Goal: Answer question/provide support: Share knowledge or assist other users

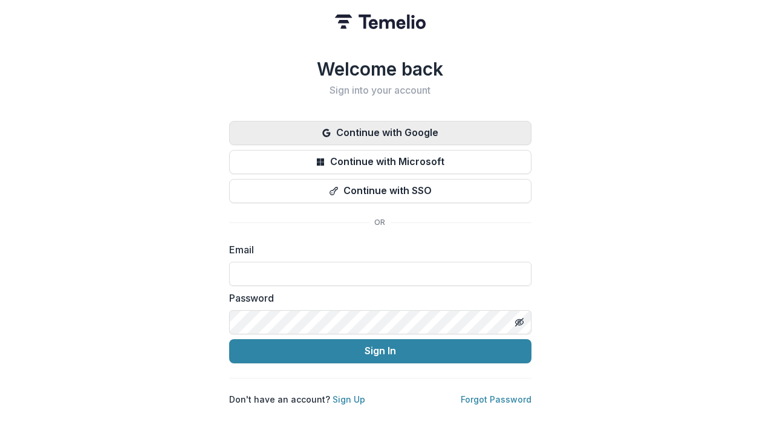
click at [372, 125] on button "Continue with Google" at bounding box center [380, 133] width 302 height 24
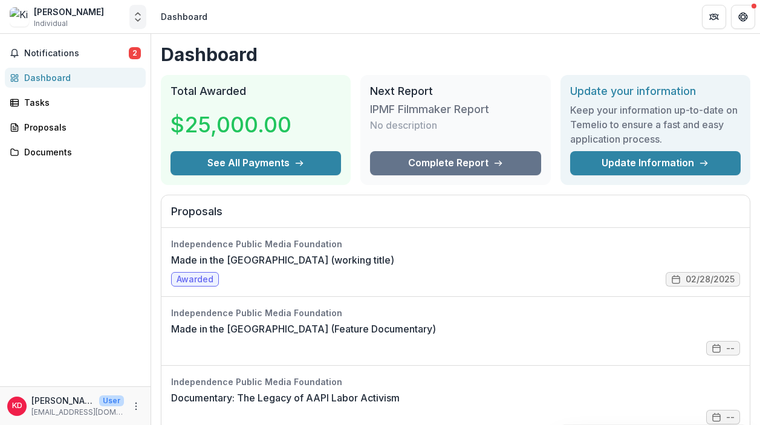
click at [140, 22] on icon "Open entity switcher" at bounding box center [138, 17] width 12 height 12
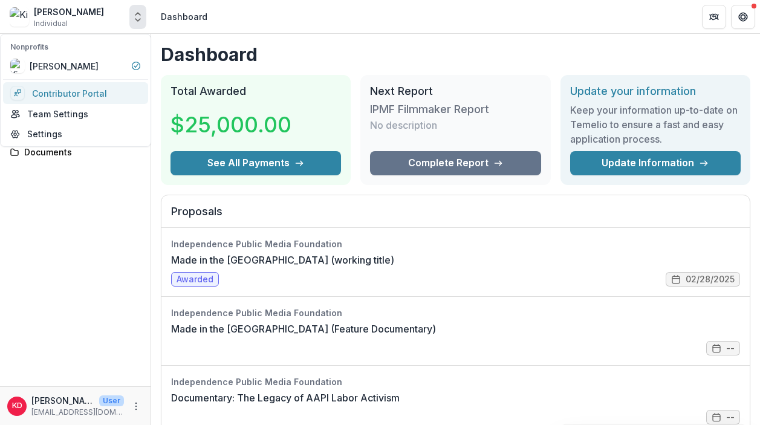
click at [101, 96] on link "Contributor Portal" at bounding box center [75, 93] width 145 height 22
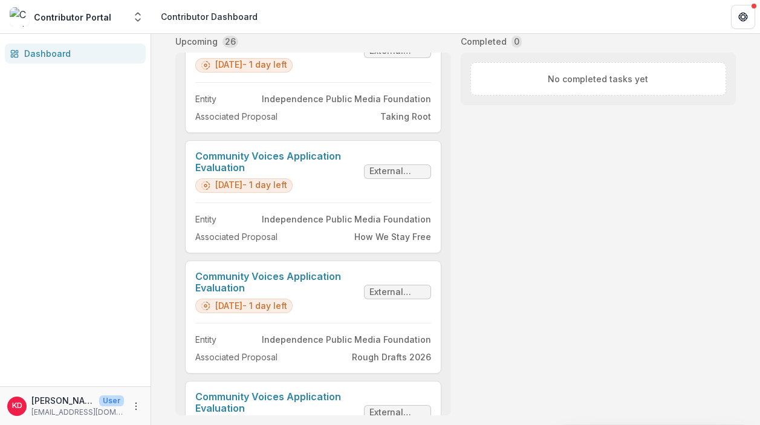
scroll to position [2983, 0]
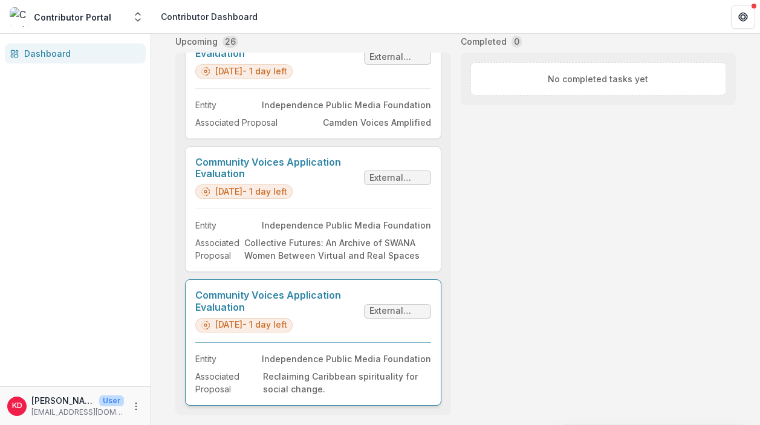
click at [323, 313] on link "Community Voices Application Evaluation" at bounding box center [277, 301] width 164 height 23
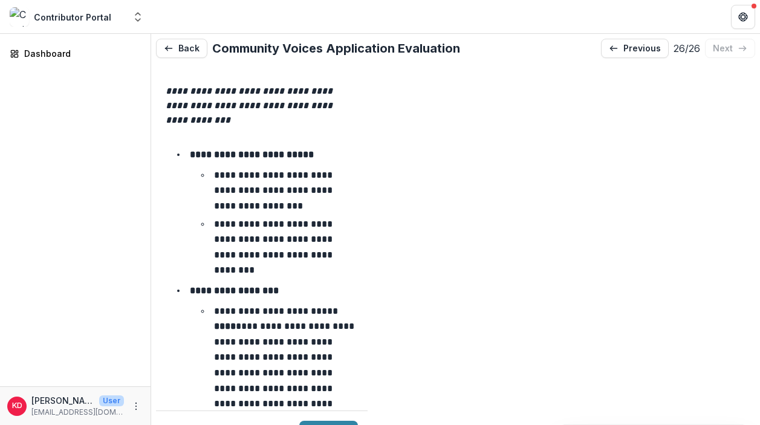
scroll to position [337, 0]
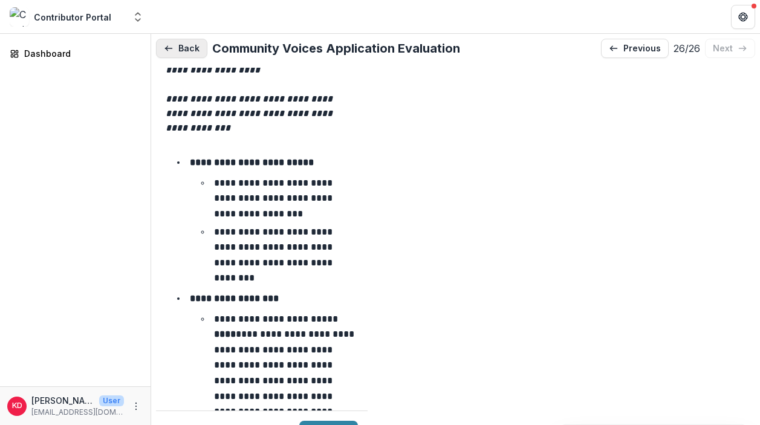
click at [187, 53] on button "Back" at bounding box center [181, 48] width 51 height 19
